Goal: Information Seeking & Learning: Compare options

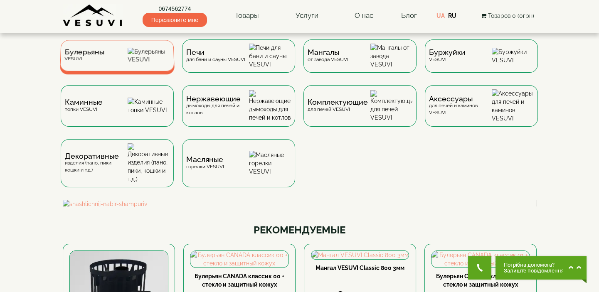
click at [119, 54] on div "Булерьяны VESUVI" at bounding box center [117, 55] width 115 height 31
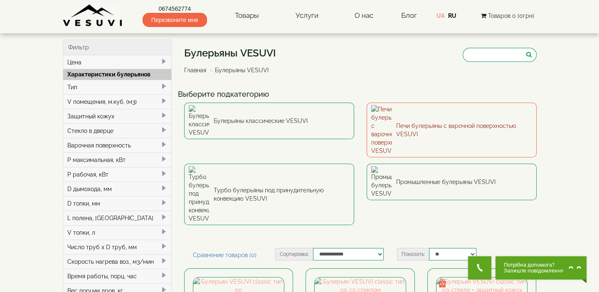
click at [430, 112] on link "Печи булерьяны с варочной поверхностью VESUVI" at bounding box center [452, 130] width 170 height 55
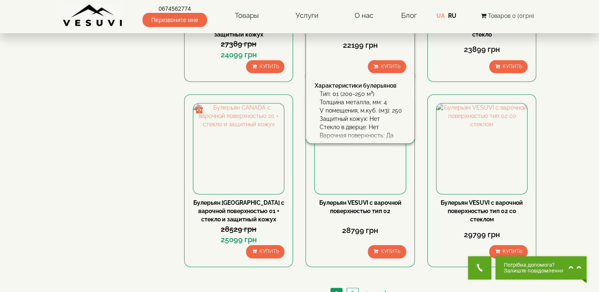
scroll to position [756, 0]
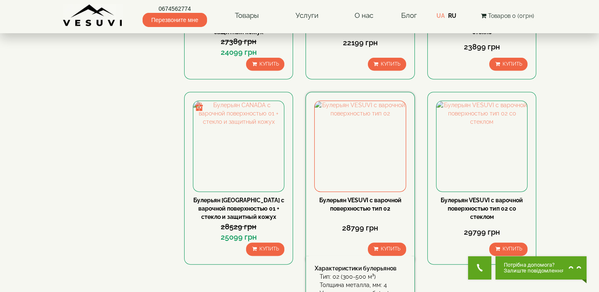
click at [360, 198] on link "Булерьян VESUVI с варочной поверхностью тип 02" at bounding box center [360, 204] width 82 height 15
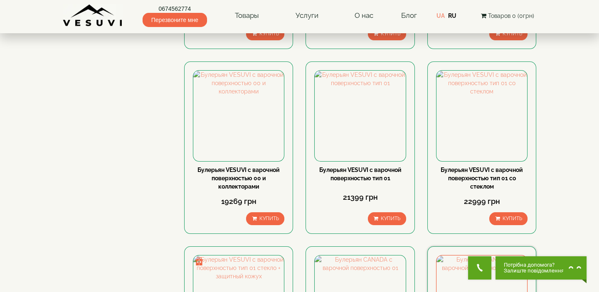
scroll to position [416, 0]
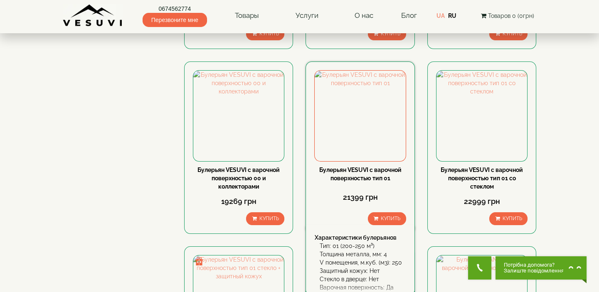
click at [372, 169] on link "Булерьян VESUVI с варочной поверхностью тип 01" at bounding box center [360, 174] width 82 height 15
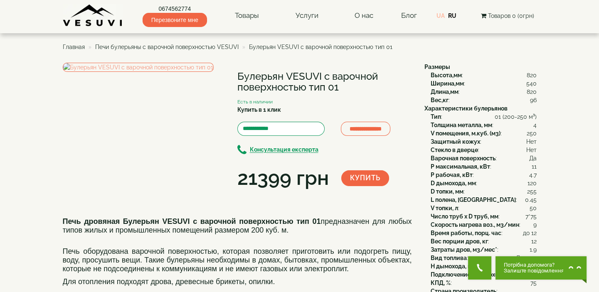
click at [443, 13] on link "UA" at bounding box center [441, 15] width 8 height 7
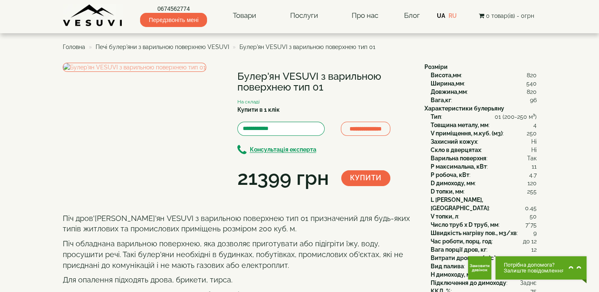
scroll to position [37, 0]
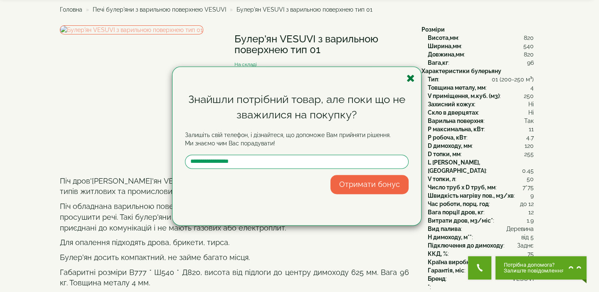
click at [410, 77] on icon "button" at bounding box center [411, 78] width 8 height 10
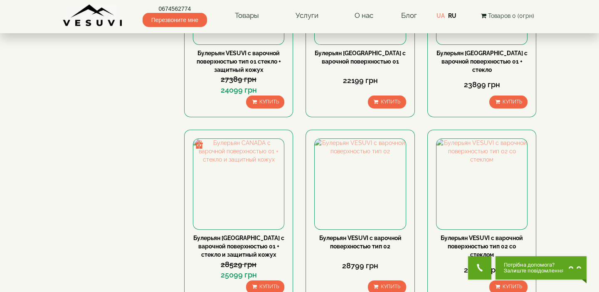
scroll to position [756, 0]
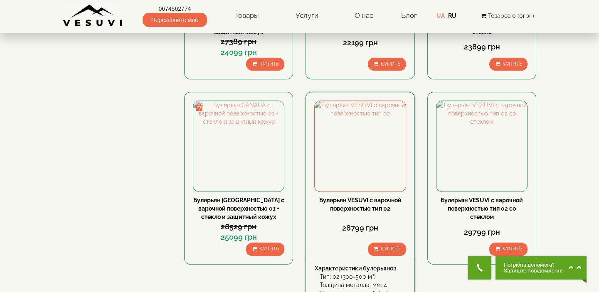
click at [373, 200] on link "Булерьян VESUVI с варочной поверхностью тип 02" at bounding box center [360, 204] width 82 height 15
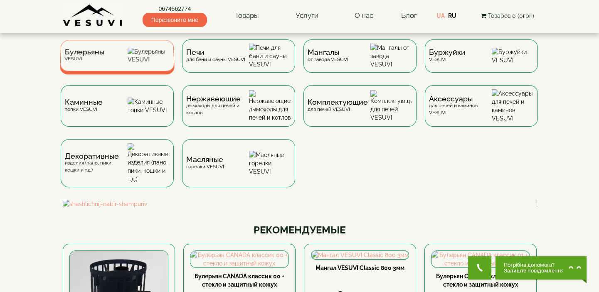
click at [107, 58] on div "Булерьяны VESUVI" at bounding box center [117, 55] width 115 height 31
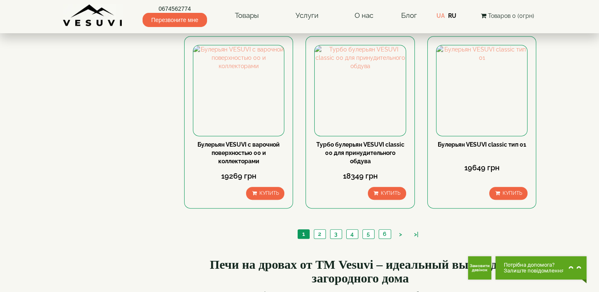
scroll to position [983, 0]
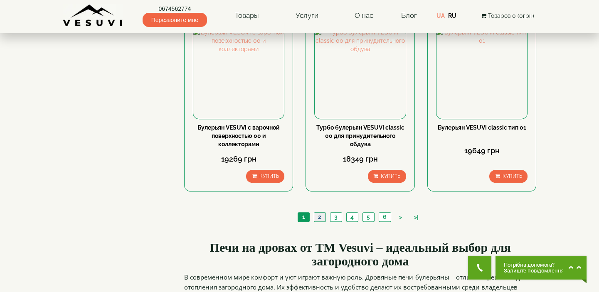
click at [316, 213] on link "2" at bounding box center [320, 217] width 12 height 9
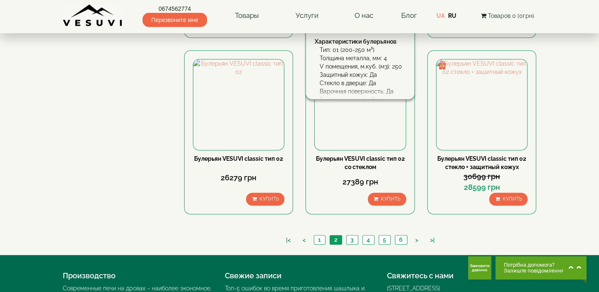
scroll to position [945, 0]
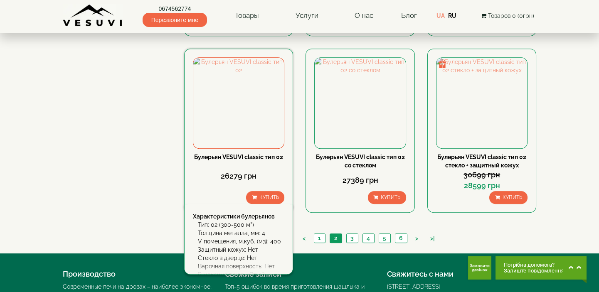
click at [242, 154] on link "Булерьян VESUVI classic тип 02" at bounding box center [238, 157] width 89 height 7
